Goal: Check status: Check status

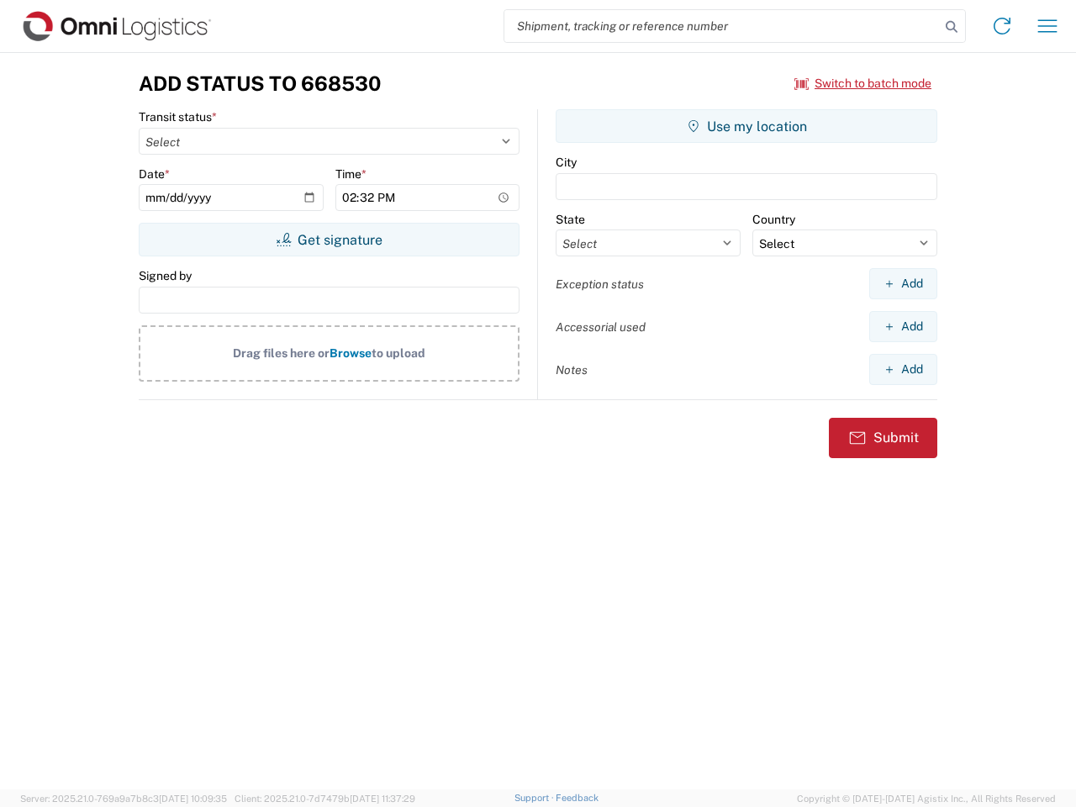
click at [722, 26] on input "search" at bounding box center [721, 26] width 435 height 32
click at [951, 27] on icon at bounding box center [952, 27] width 24 height 24
click at [1002, 26] on icon at bounding box center [1001, 26] width 27 height 27
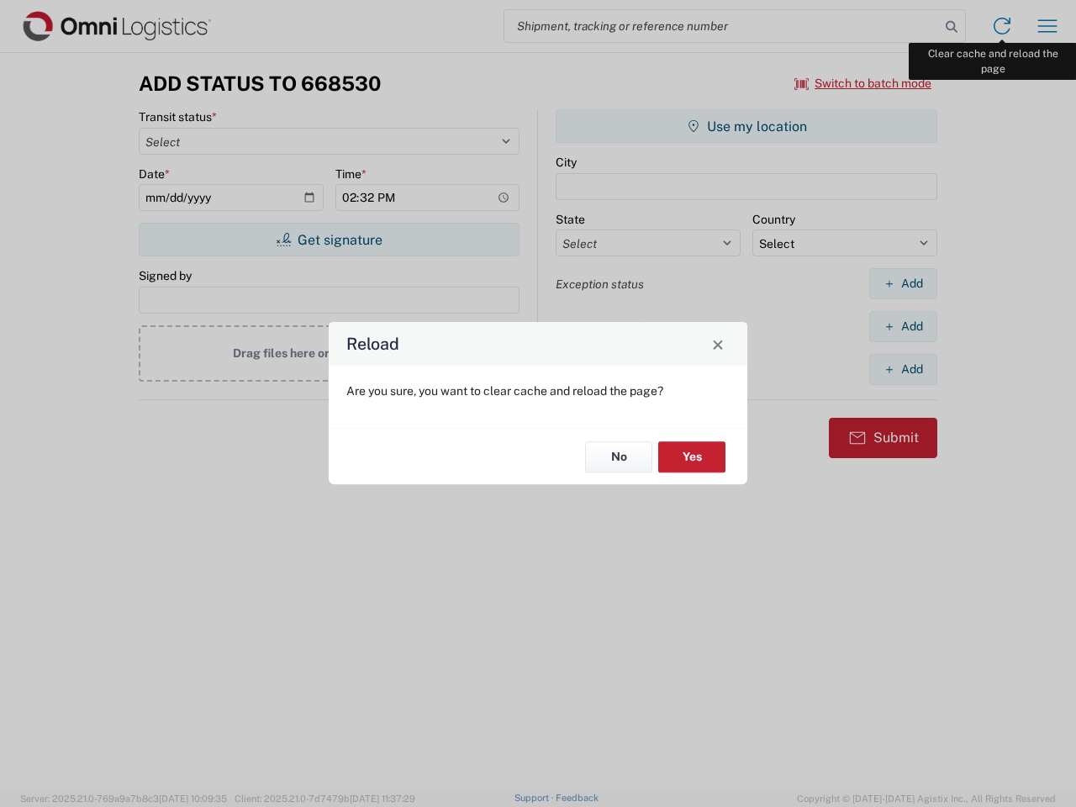
click at [1047, 26] on div "Reload Are you sure, you want to clear cache and reload the page? No Yes" at bounding box center [538, 403] width 1076 height 807
click at [863, 83] on div "Reload Are you sure, you want to clear cache and reload the page? No Yes" at bounding box center [538, 403] width 1076 height 807
click at [329, 240] on div "Reload Are you sure, you want to clear cache and reload the page? No Yes" at bounding box center [538, 403] width 1076 height 807
click at [746, 126] on div "Reload Are you sure, you want to clear cache and reload the page? No Yes" at bounding box center [538, 403] width 1076 height 807
click at [903, 283] on div "Reload Are you sure, you want to clear cache and reload the page? No Yes" at bounding box center [538, 403] width 1076 height 807
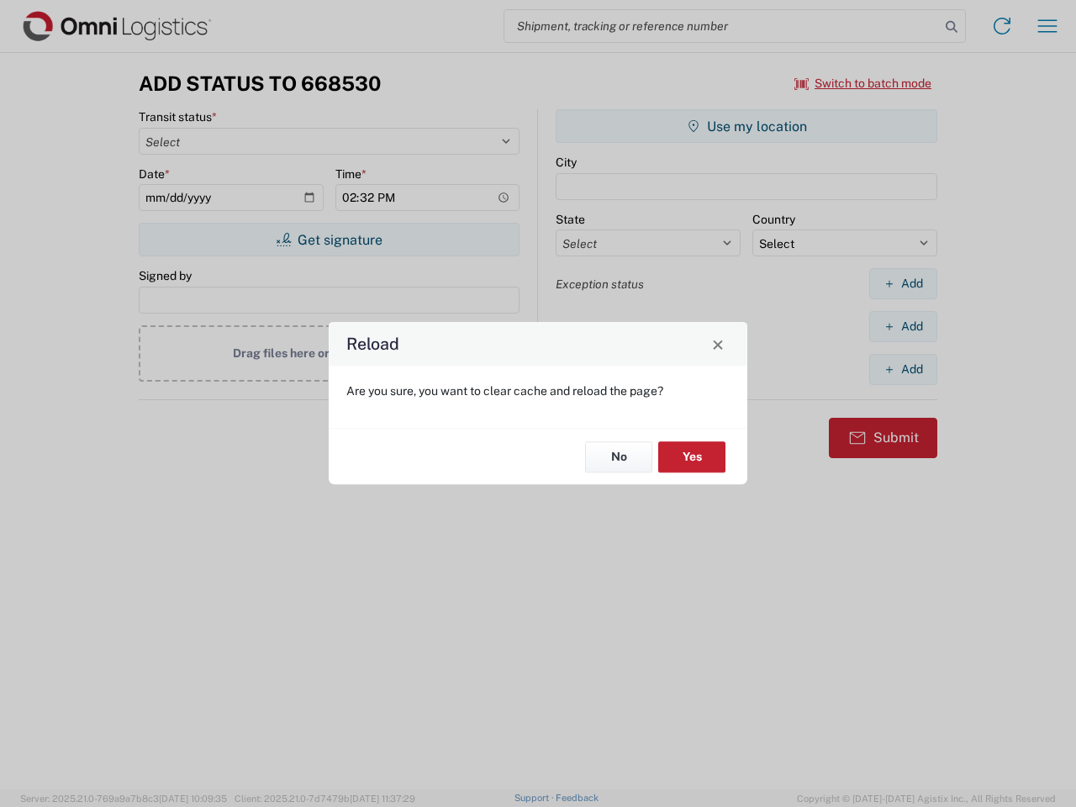
click at [903, 326] on div "Reload Are you sure, you want to clear cache and reload the page? No Yes" at bounding box center [538, 403] width 1076 height 807
click at [903, 369] on div "Reload Are you sure, you want to clear cache and reload the page? No Yes" at bounding box center [538, 403] width 1076 height 807
